Goal: Information Seeking & Learning: Stay updated

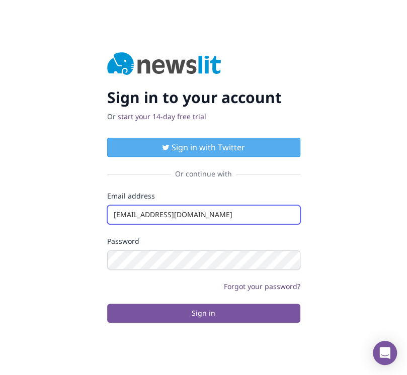
type input "info@startingupgood.info"
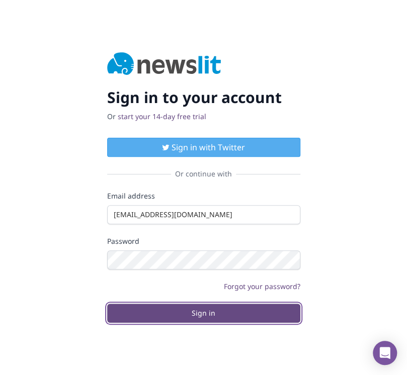
click at [203, 313] on button "Sign in" at bounding box center [203, 313] width 193 height 19
